Goal: Information Seeking & Learning: Learn about a topic

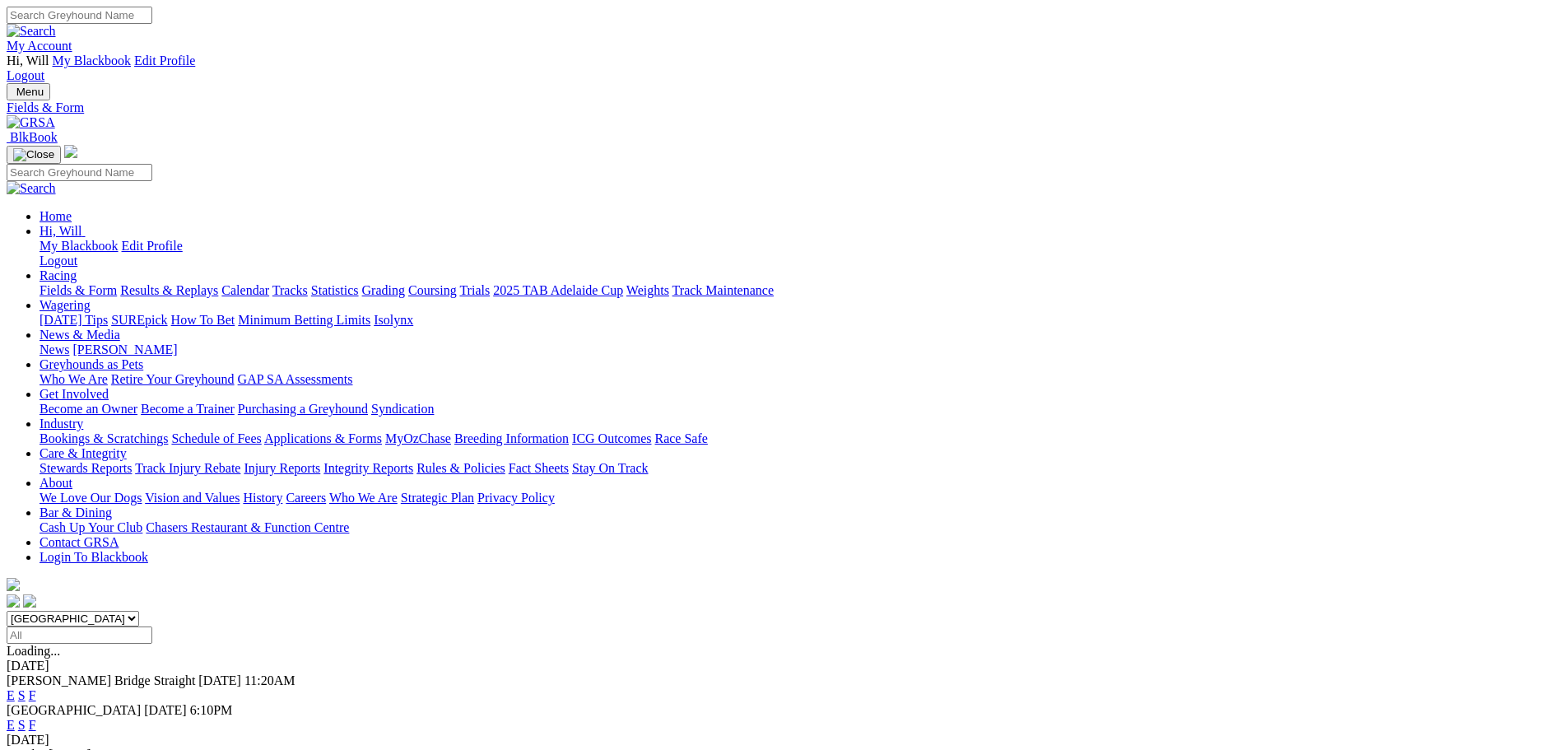
drag, startPoint x: 1006, startPoint y: 567, endPoint x: 1001, endPoint y: 575, distance: 9.4
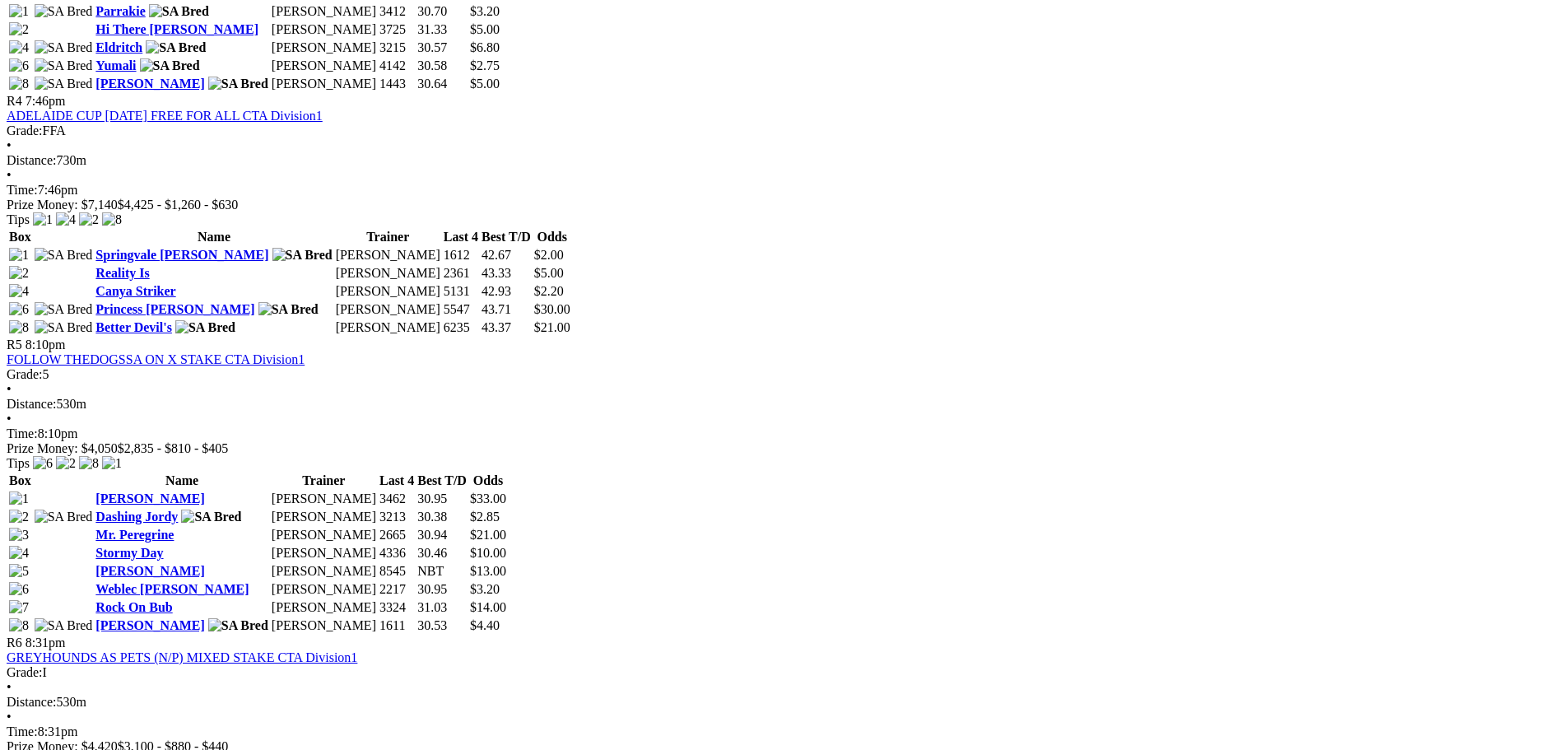
scroll to position [1646, 0]
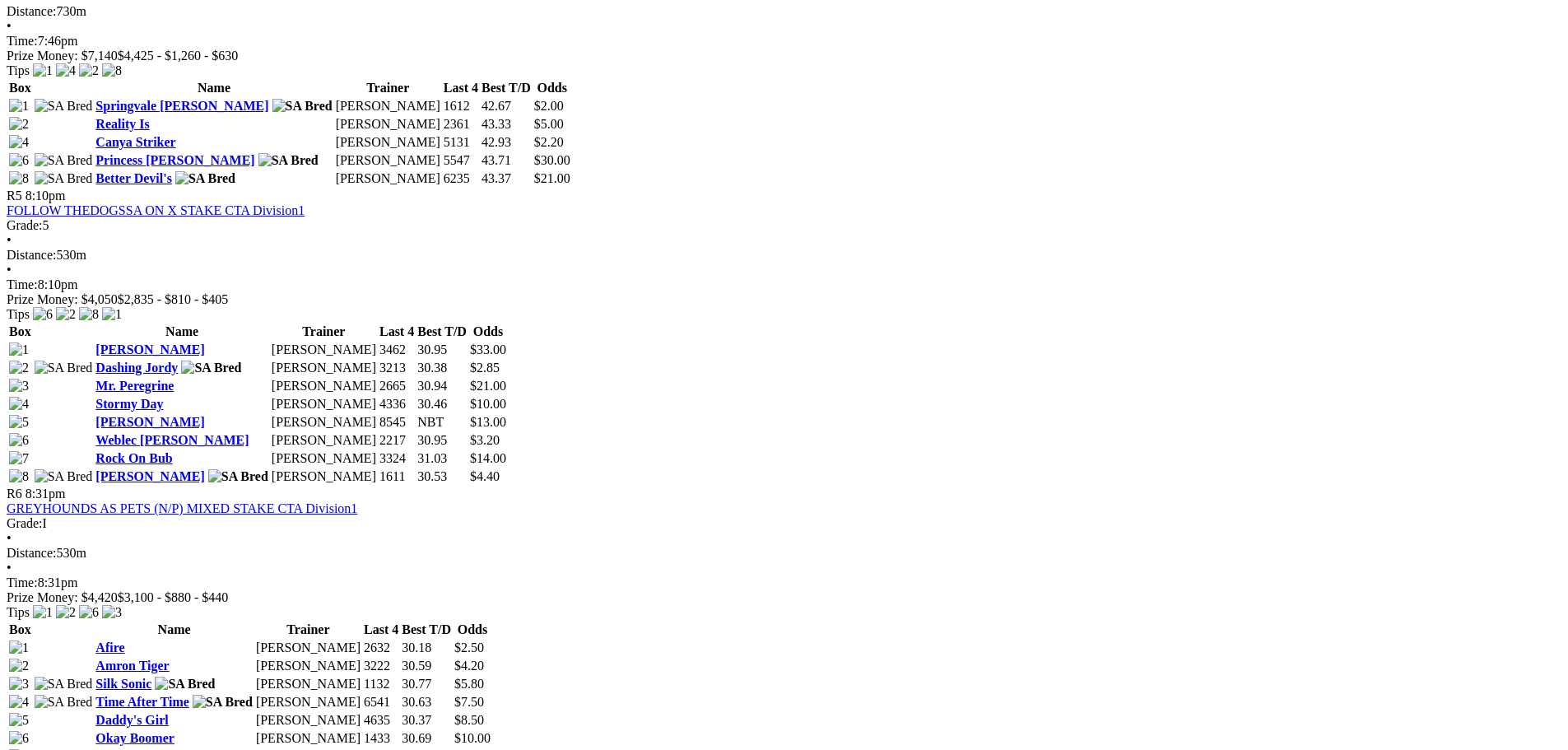
scroll to position [1810, 0]
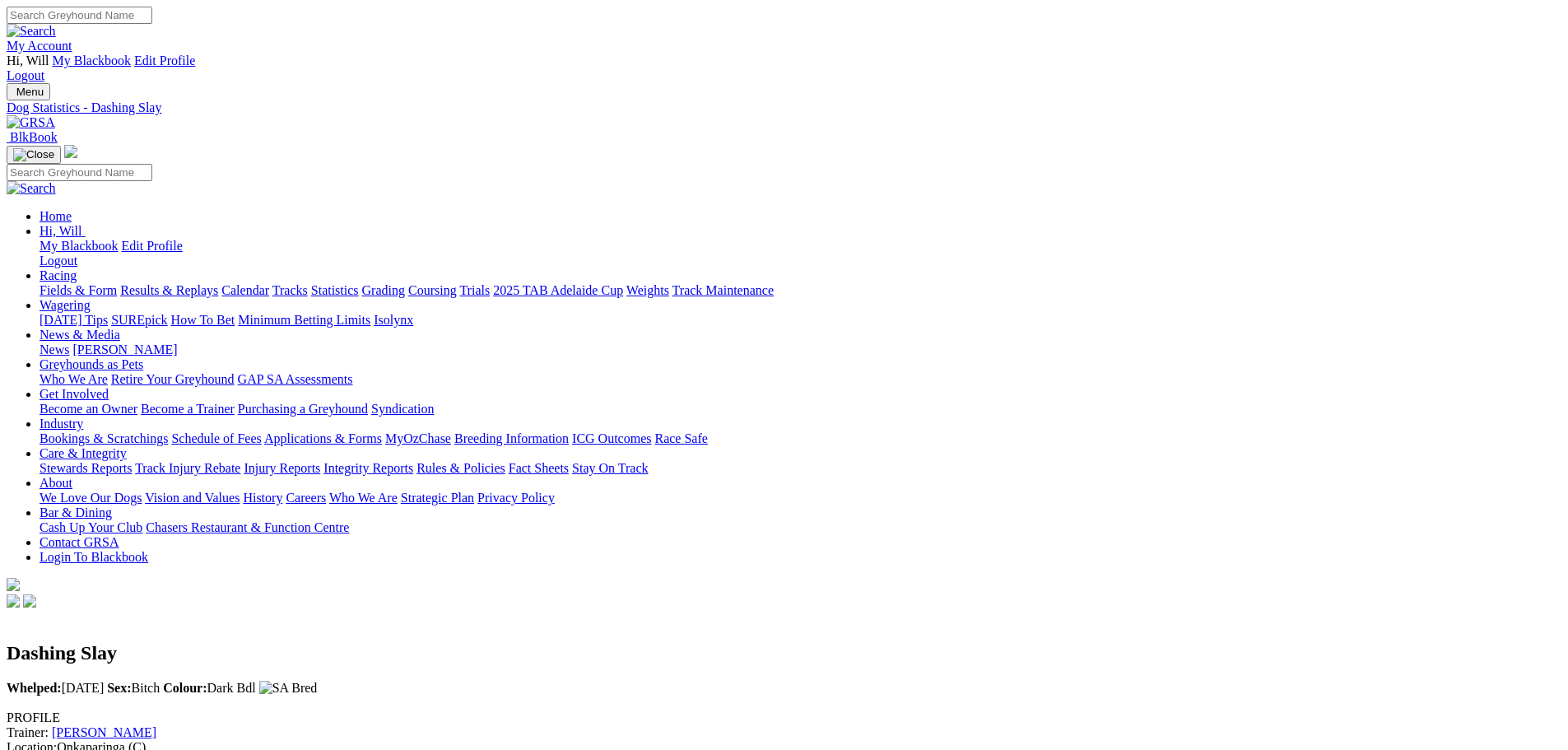
scroll to position [61, 0]
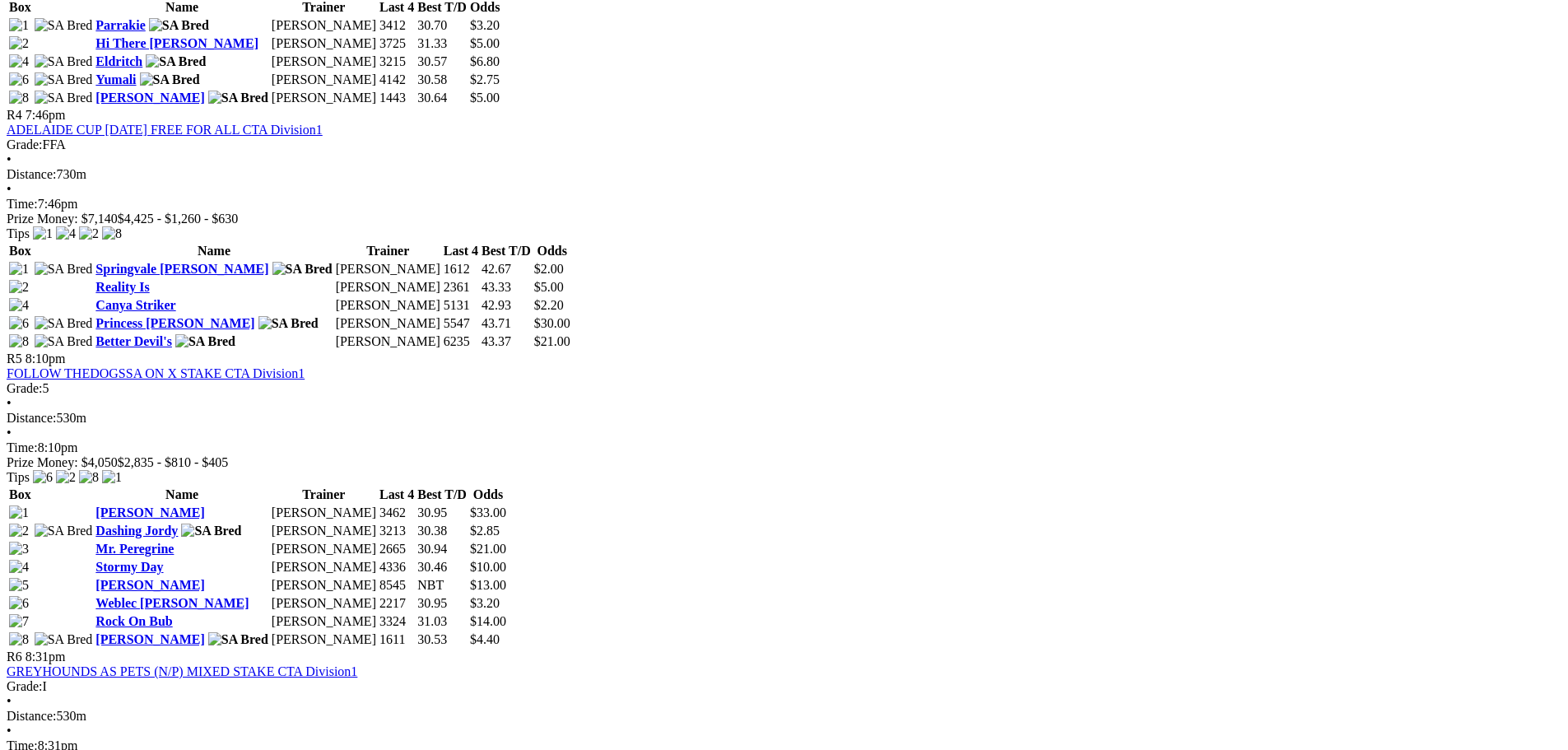
scroll to position [1810, 0]
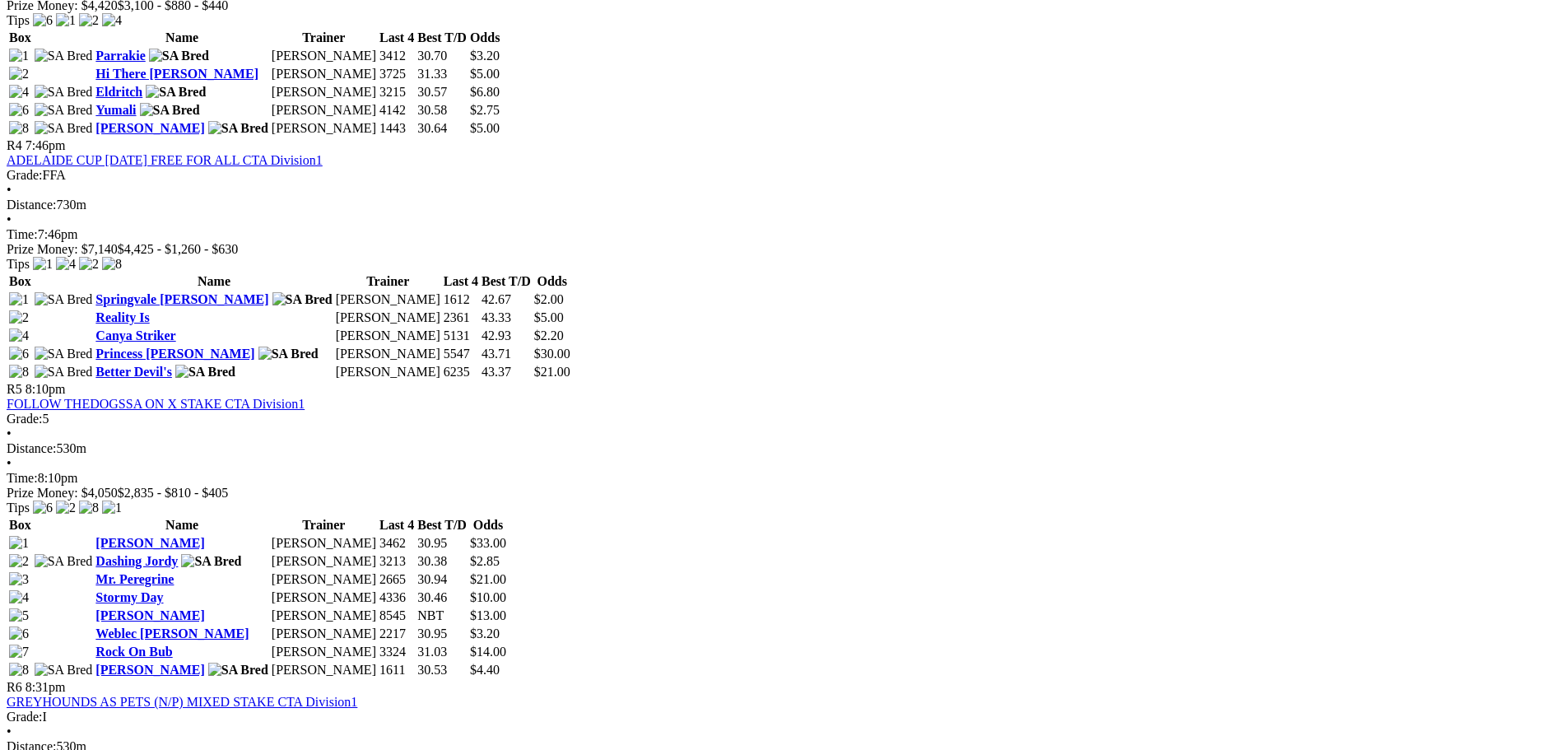
scroll to position [1810, 0]
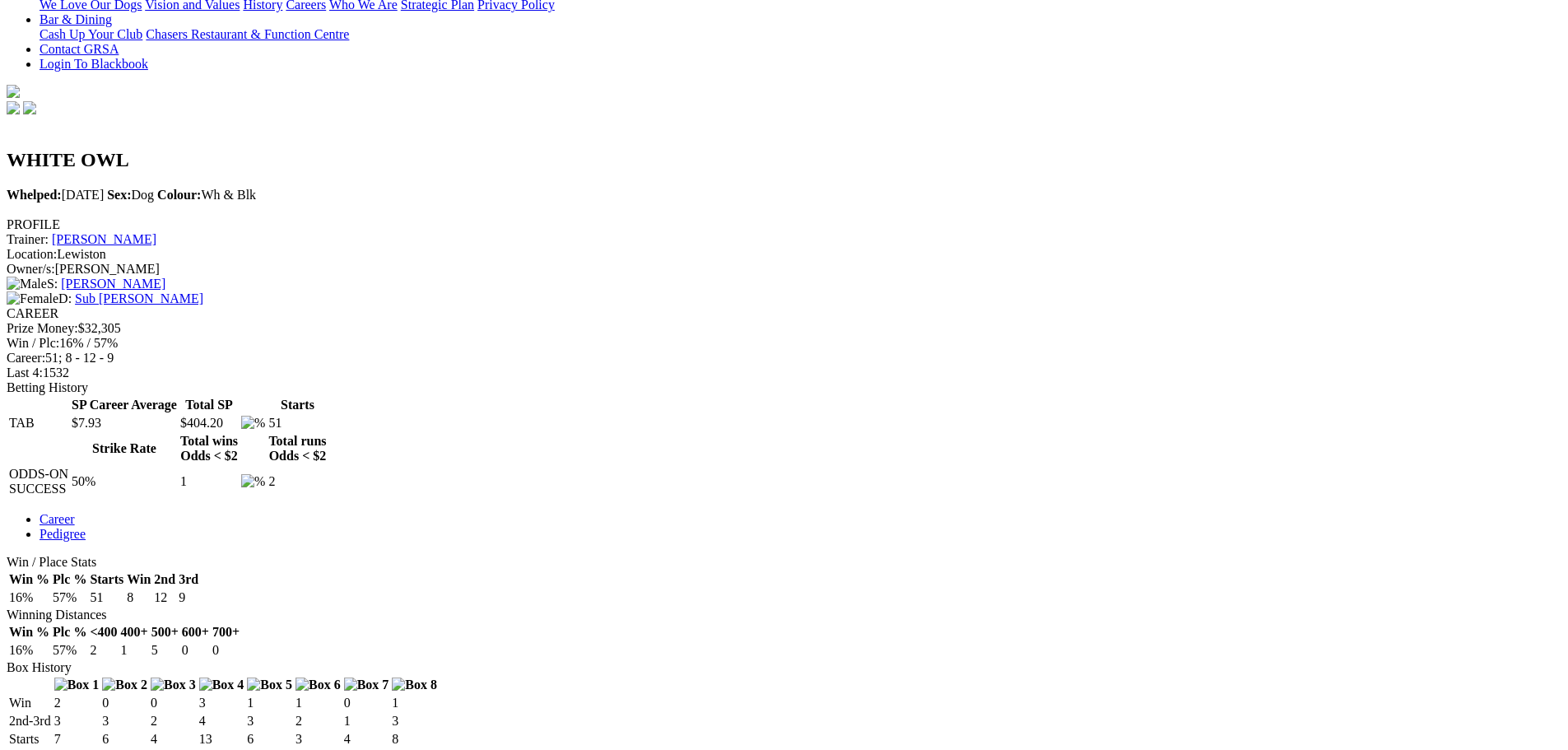
scroll to position [329, 0]
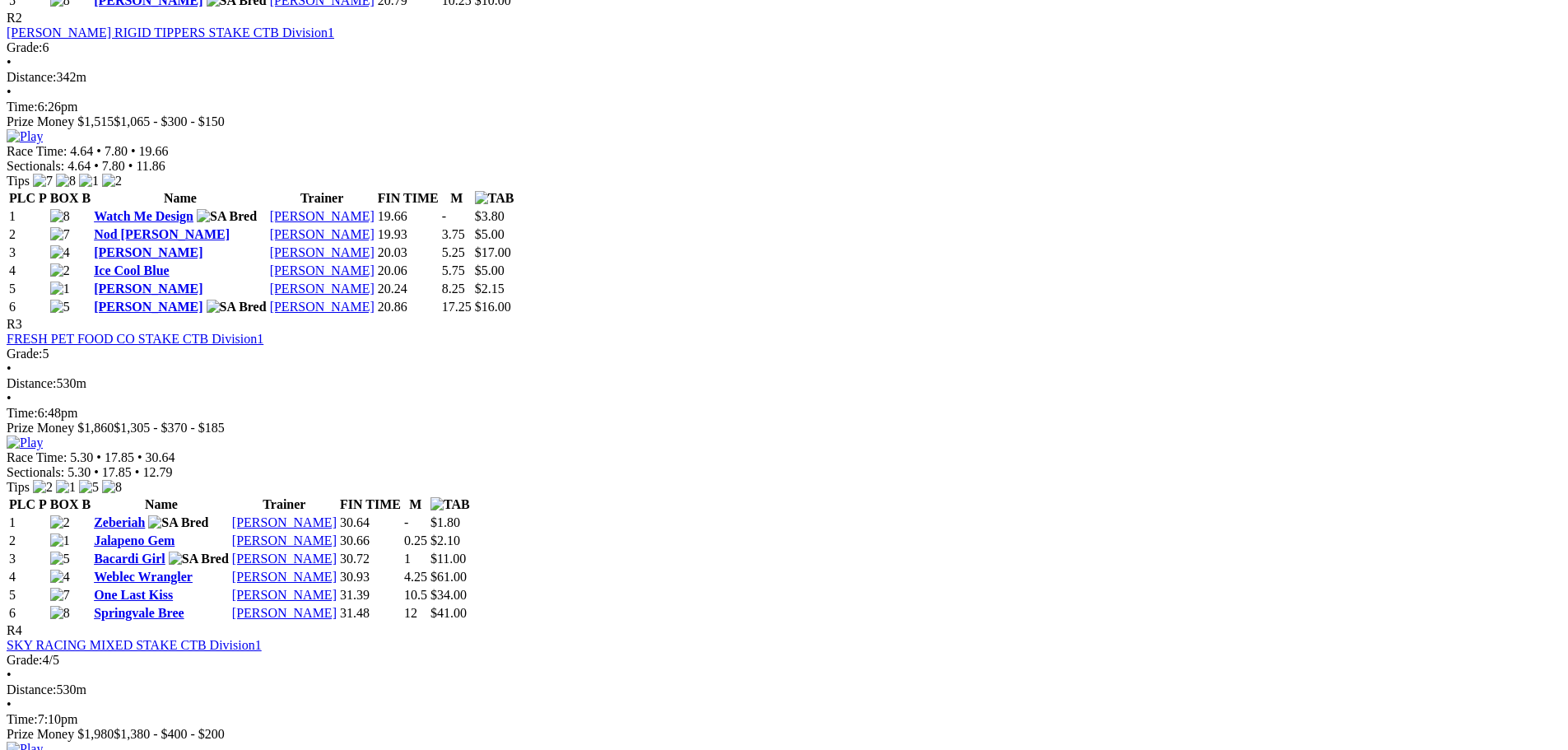
scroll to position [1152, 0]
